Goal: Transaction & Acquisition: Purchase product/service

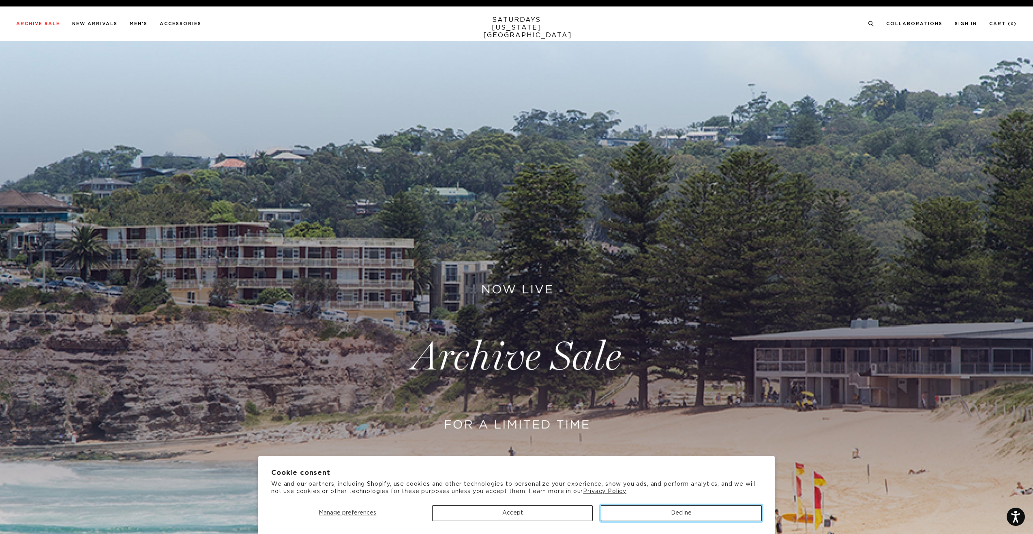
click at [683, 513] on button "Decline" at bounding box center [681, 513] width 161 height 16
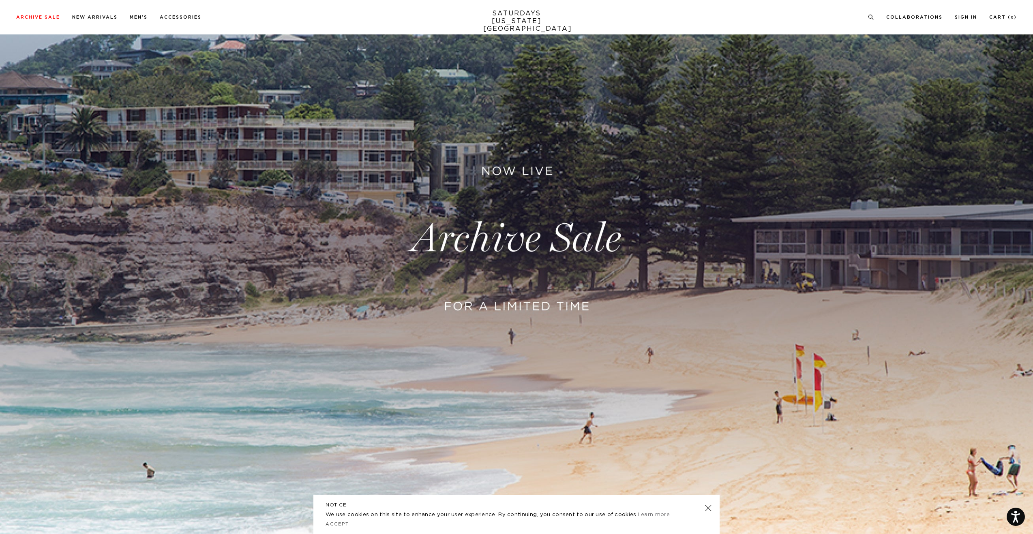
scroll to position [130, 0]
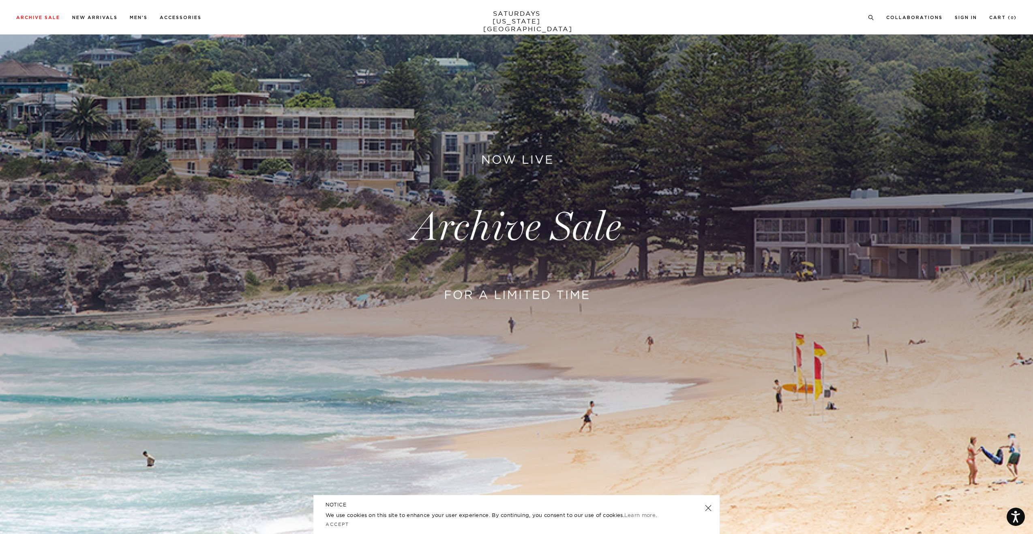
click at [708, 508] on link at bounding box center [707, 508] width 11 height 11
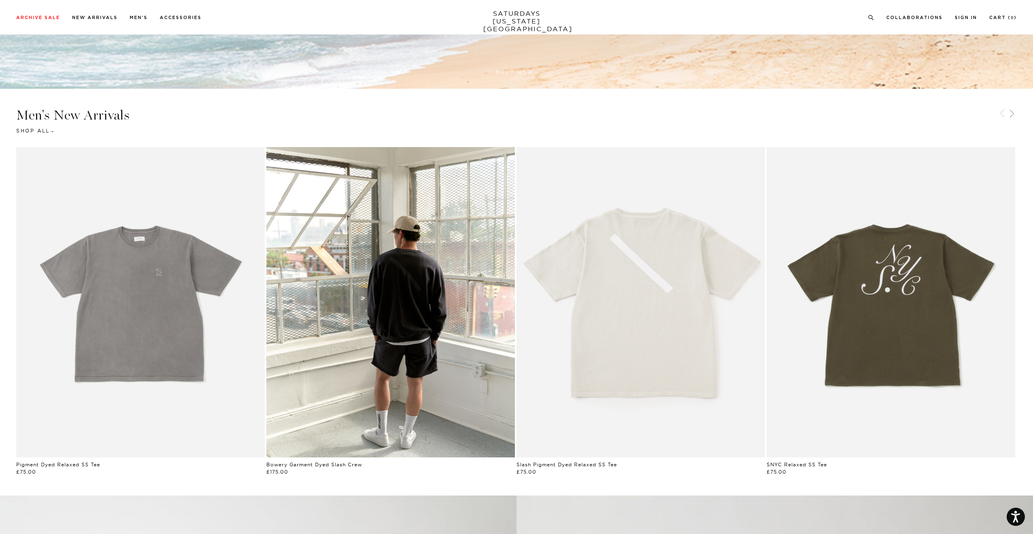
scroll to position [584, 0]
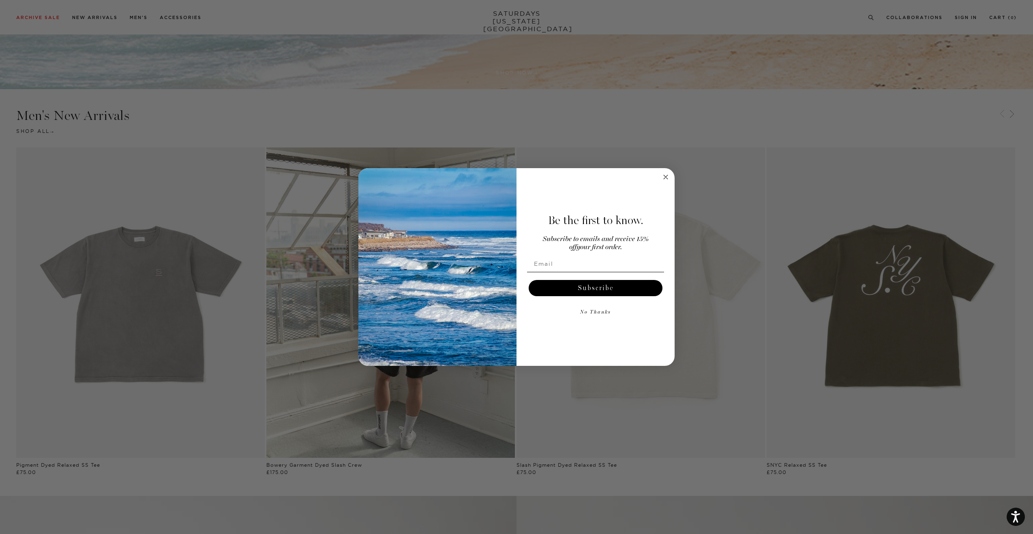
click at [666, 178] on circle "Close dialog" at bounding box center [665, 177] width 9 height 9
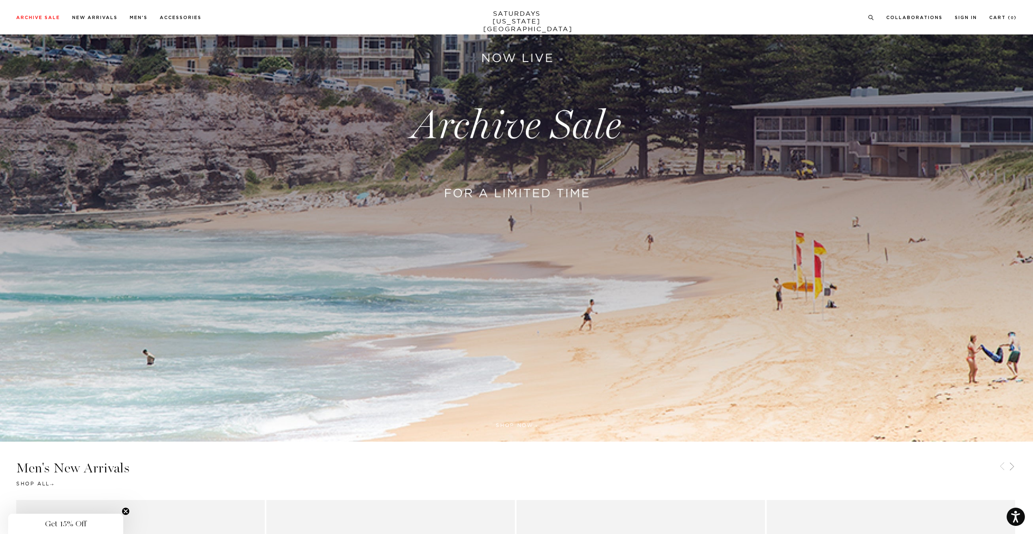
scroll to position [0, 0]
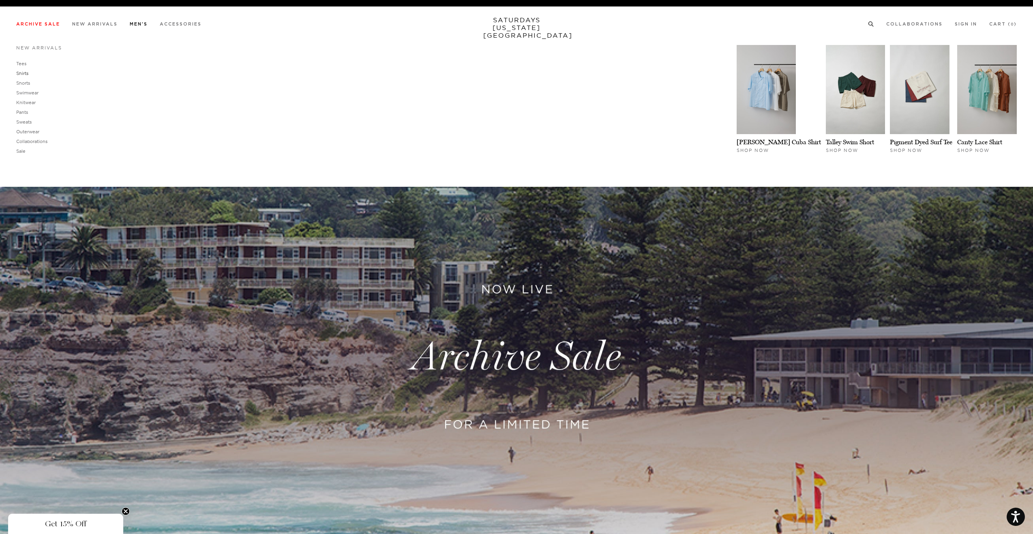
click at [25, 73] on link "Shirts" at bounding box center [22, 74] width 12 height 6
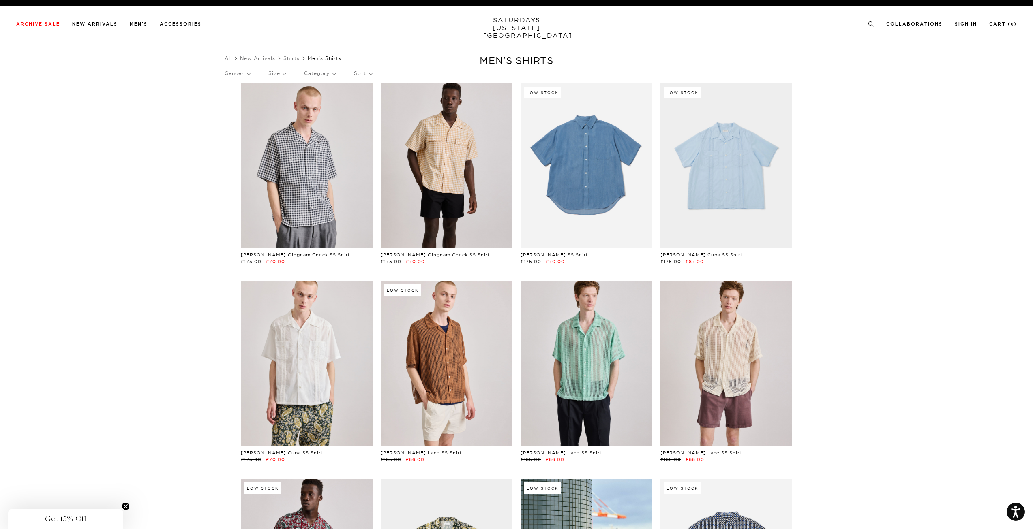
click at [593, 169] on link at bounding box center [586, 165] width 132 height 165
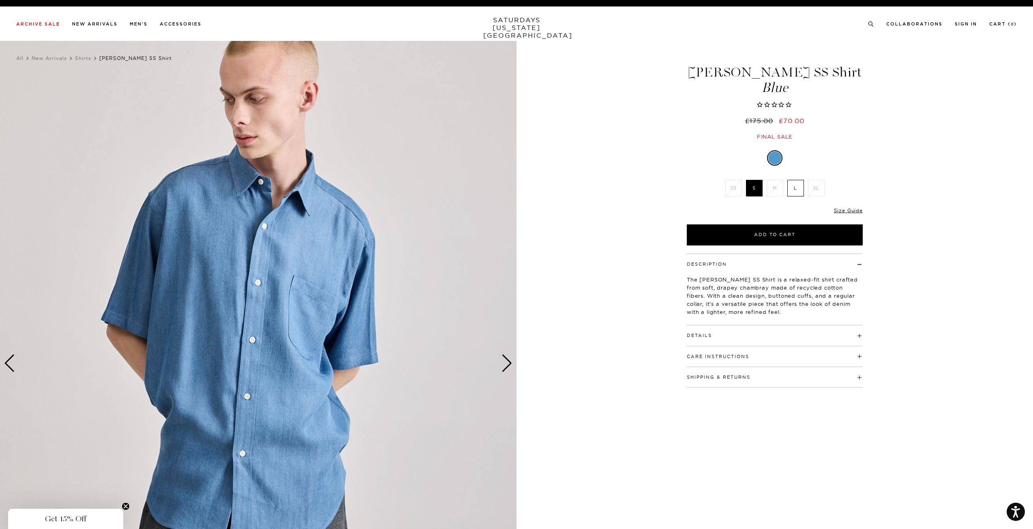
click at [509, 365] on div "Next slide" at bounding box center [506, 364] width 11 height 18
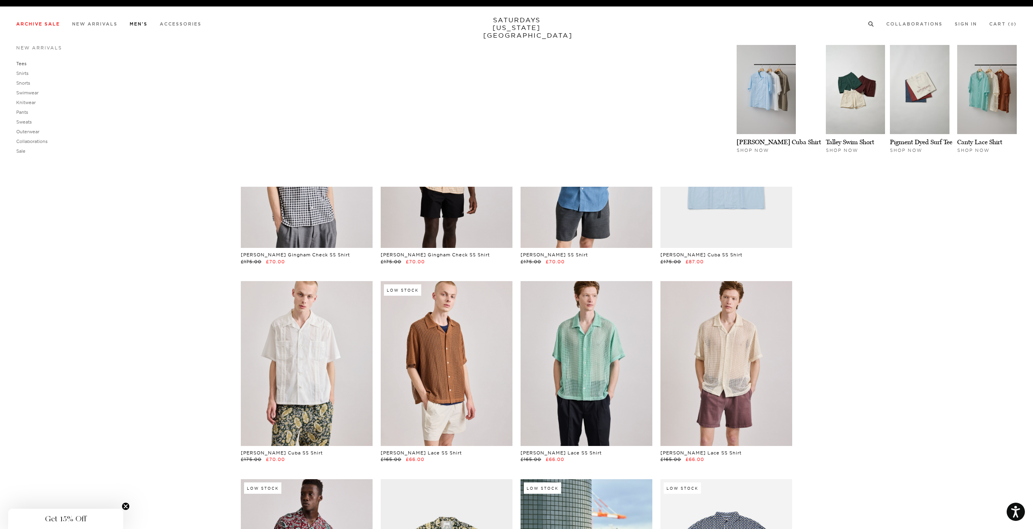
click at [23, 63] on link "Tees" at bounding box center [21, 64] width 10 height 6
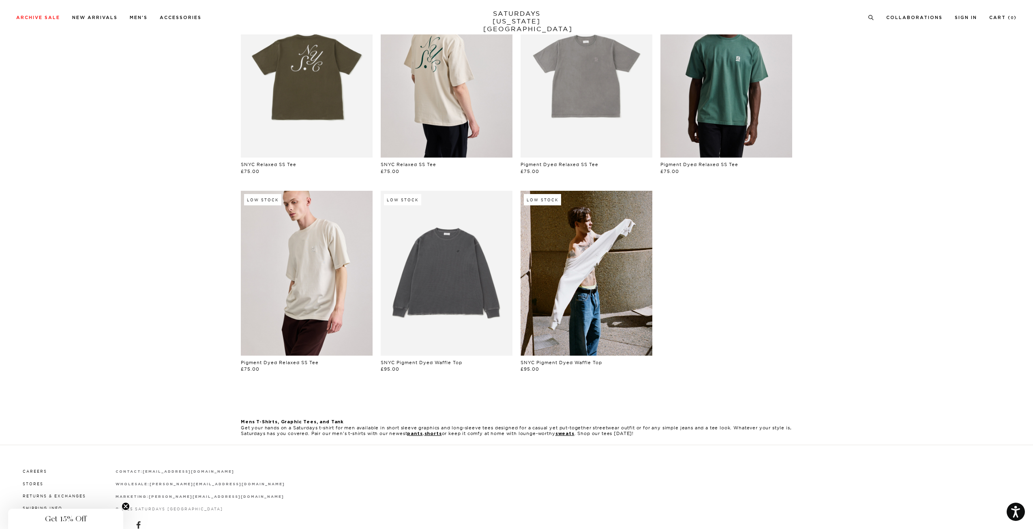
scroll to position [317, 0]
